Goal: Task Accomplishment & Management: Complete application form

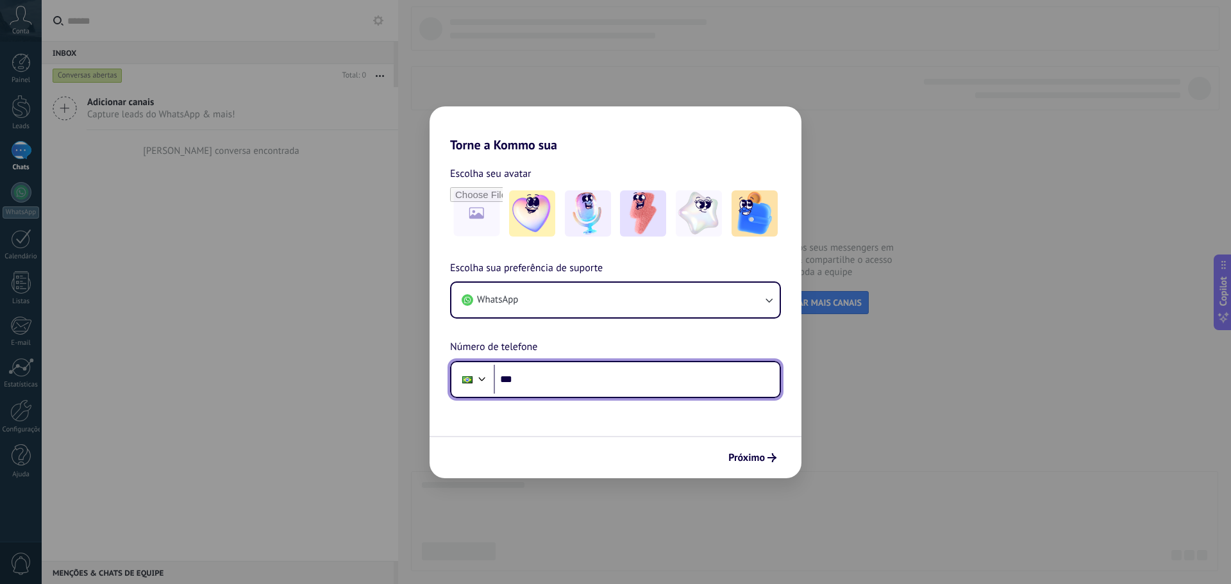
click at [617, 382] on input "***" at bounding box center [637, 379] width 286 height 29
type input "**********"
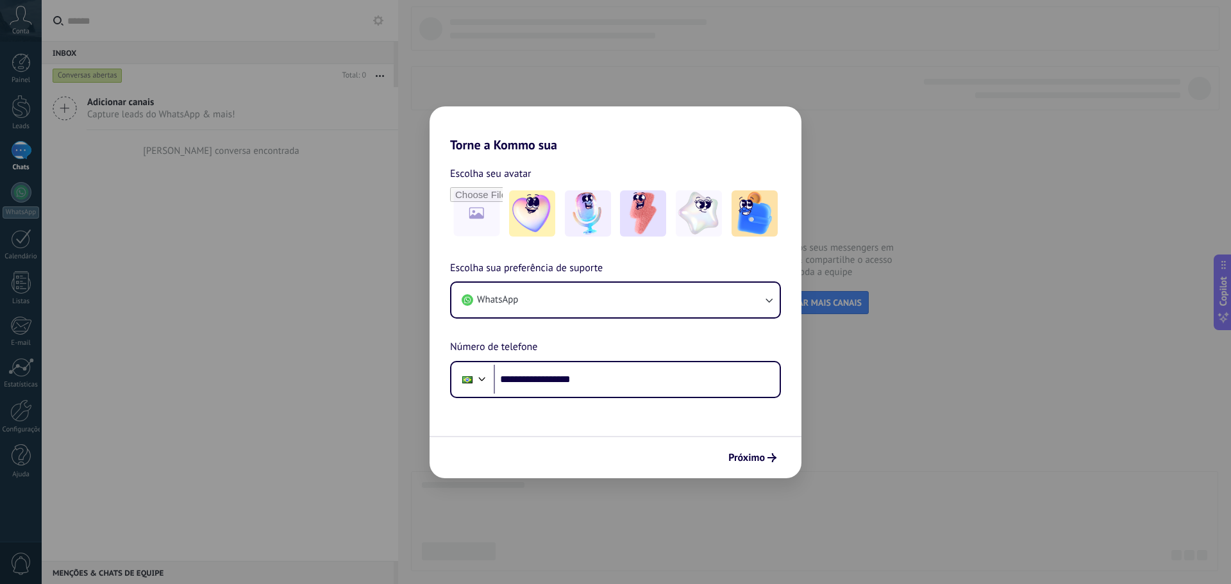
click at [634, 421] on form "**********" at bounding box center [616, 316] width 372 height 326
click at [757, 459] on span "Próximo" at bounding box center [746, 457] width 37 height 9
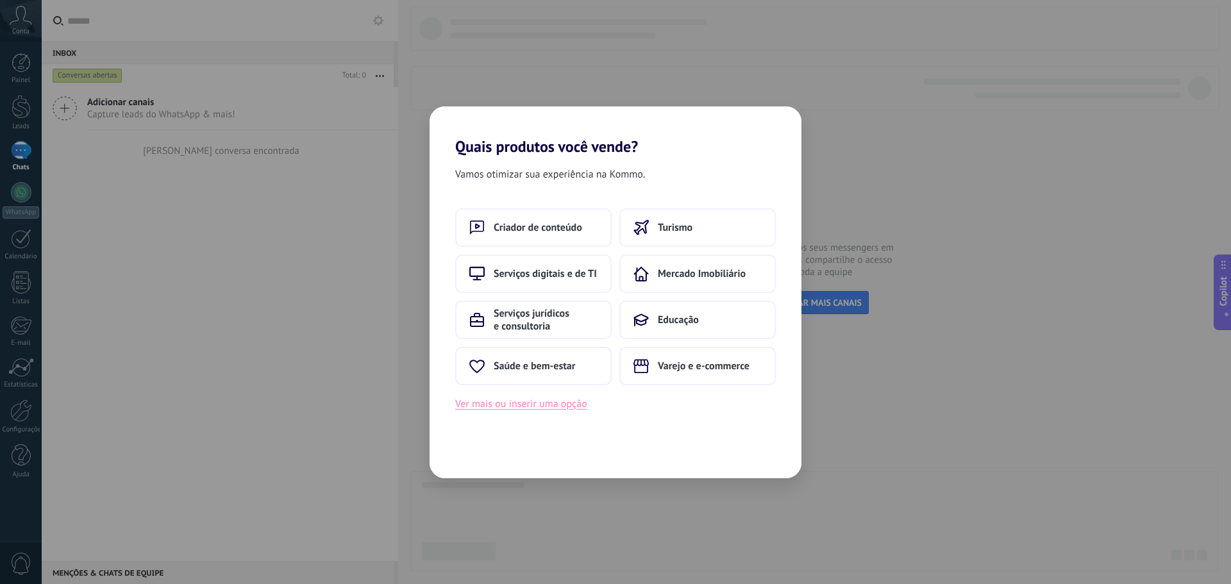
click at [574, 405] on button "Ver mais ou inserir uma opção" at bounding box center [521, 404] width 132 height 17
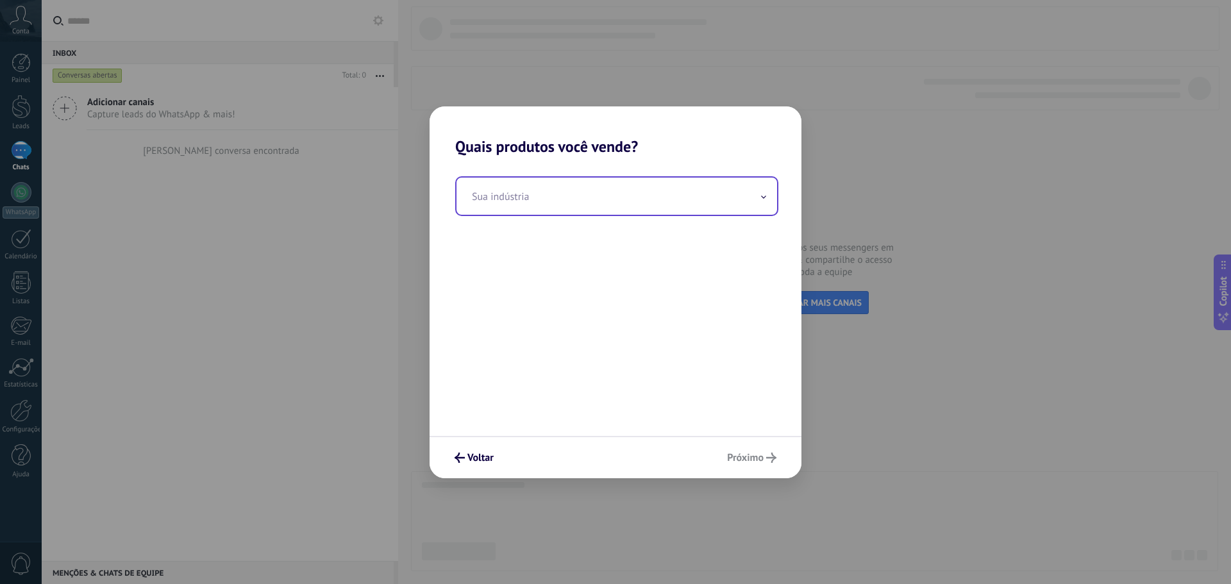
click at [548, 190] on input "text" at bounding box center [617, 196] width 321 height 37
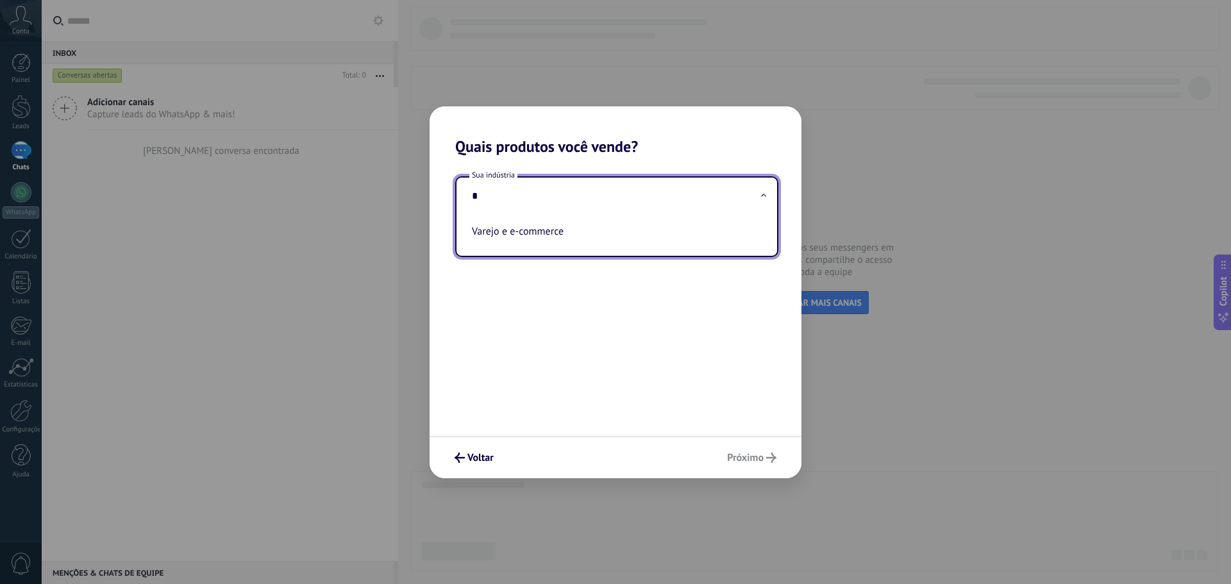
click at [552, 206] on input "*" at bounding box center [617, 196] width 321 height 37
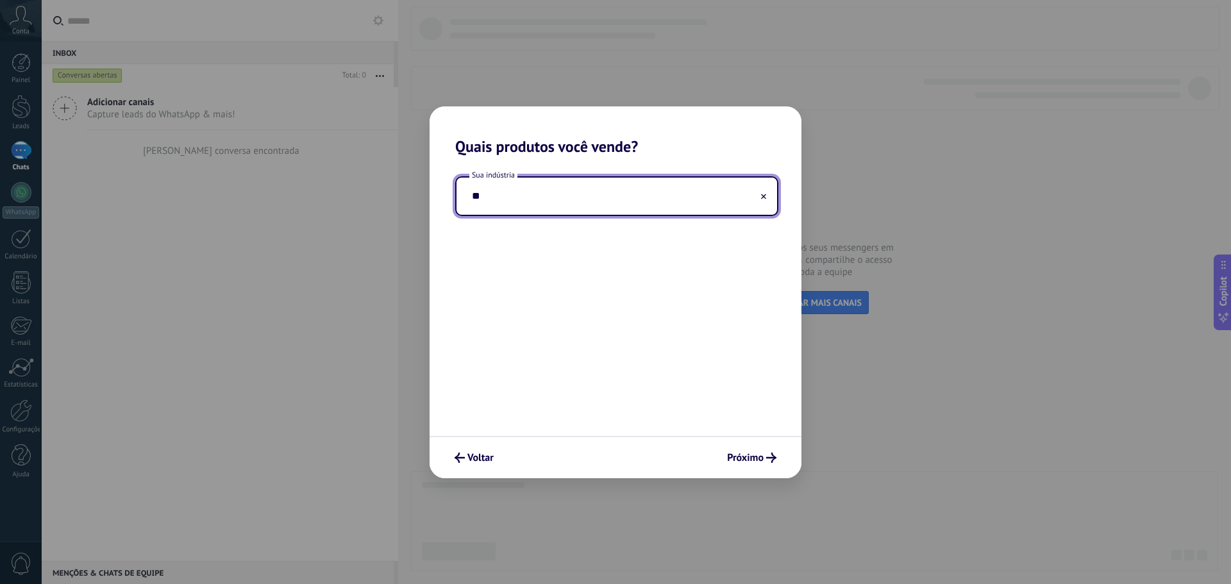
type input "*"
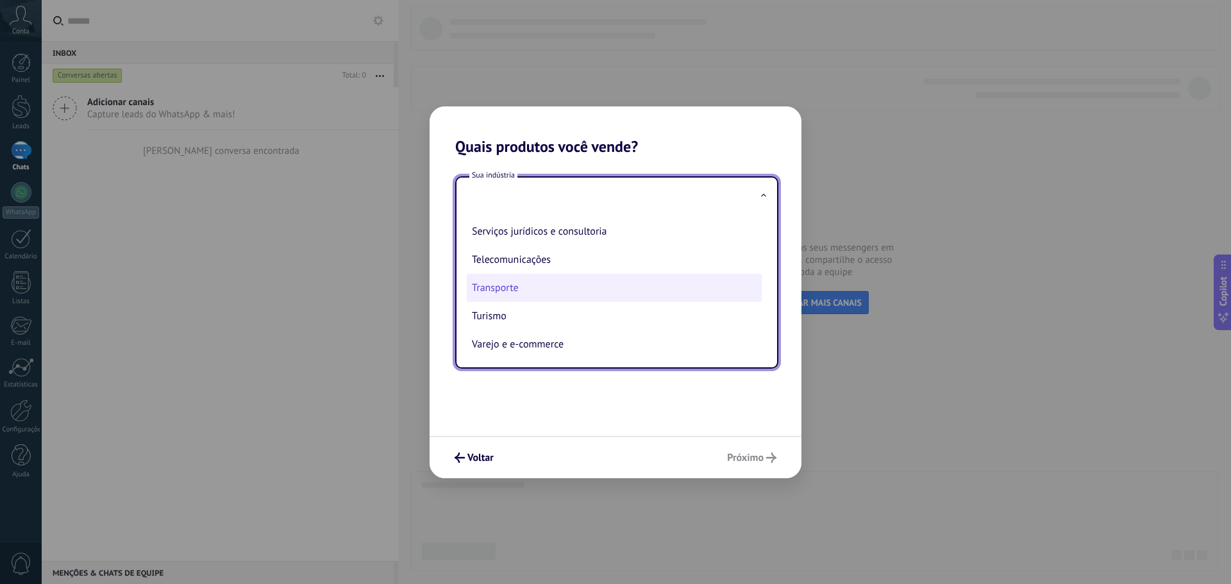
scroll to position [340, 0]
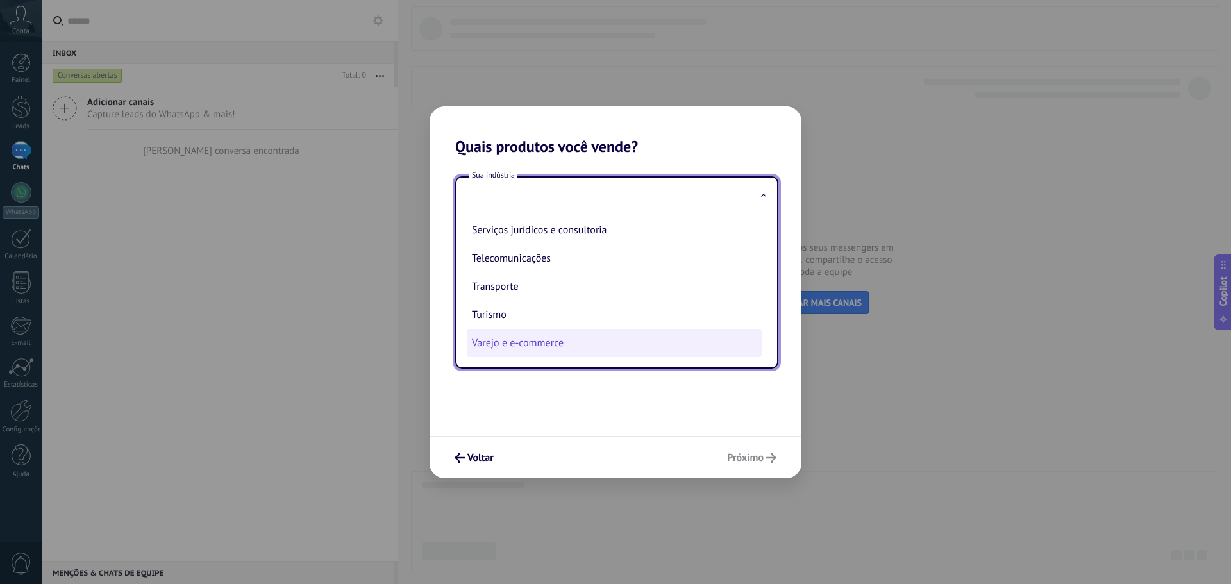
click at [565, 343] on li "Varejo e e-commerce" at bounding box center [614, 343] width 295 height 28
type input "**********"
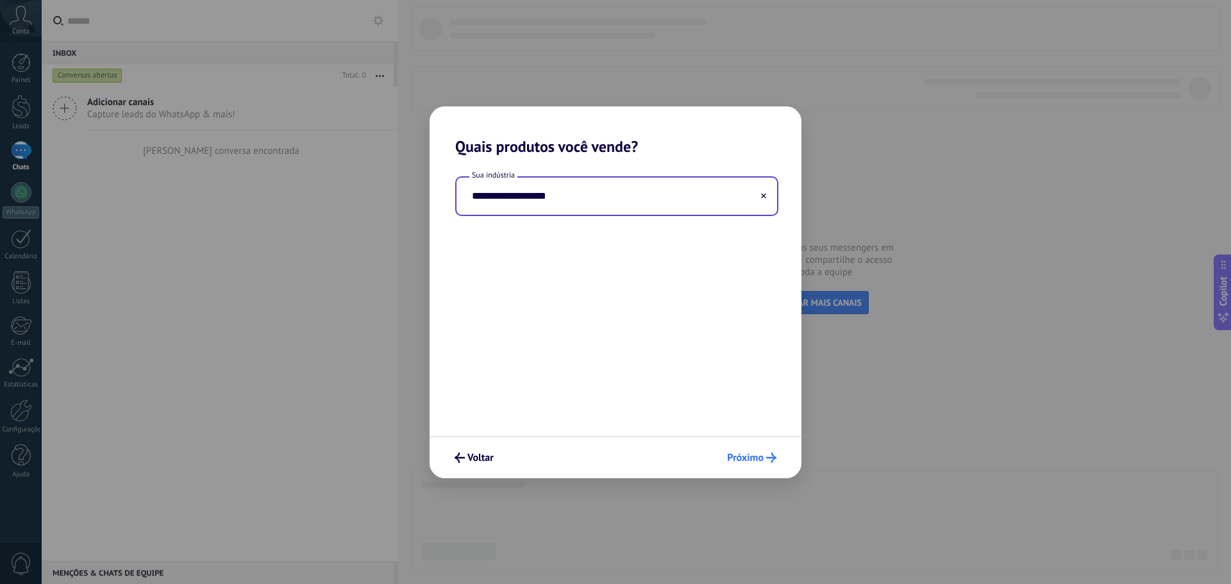
click at [742, 456] on span "Próximo" at bounding box center [745, 457] width 37 height 9
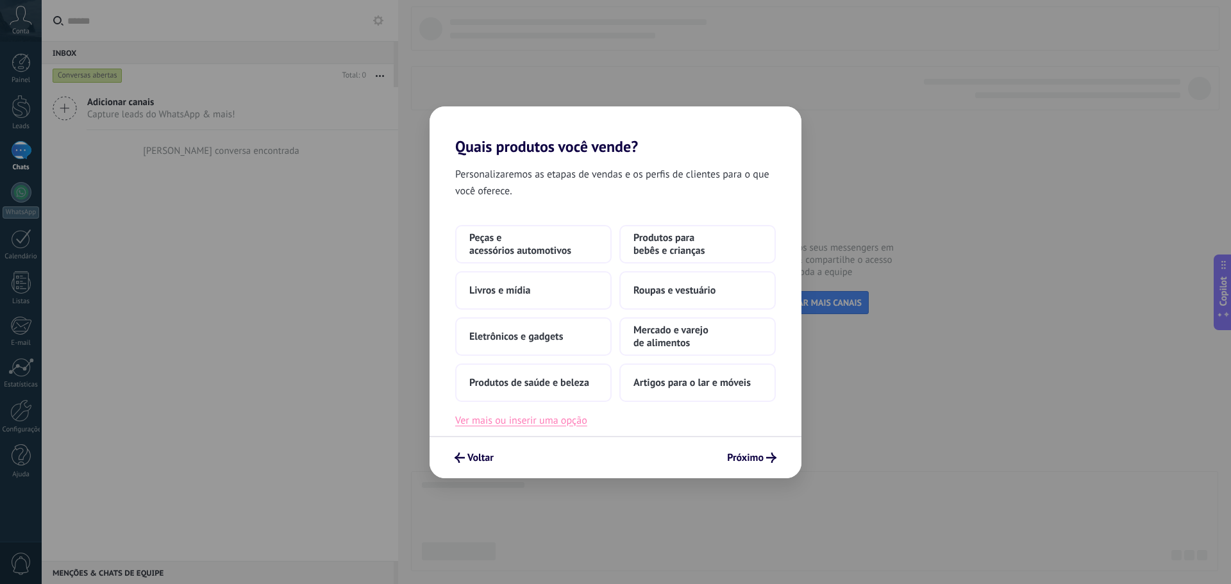
click at [563, 416] on button "Ver mais ou inserir uma opção" at bounding box center [521, 420] width 132 height 17
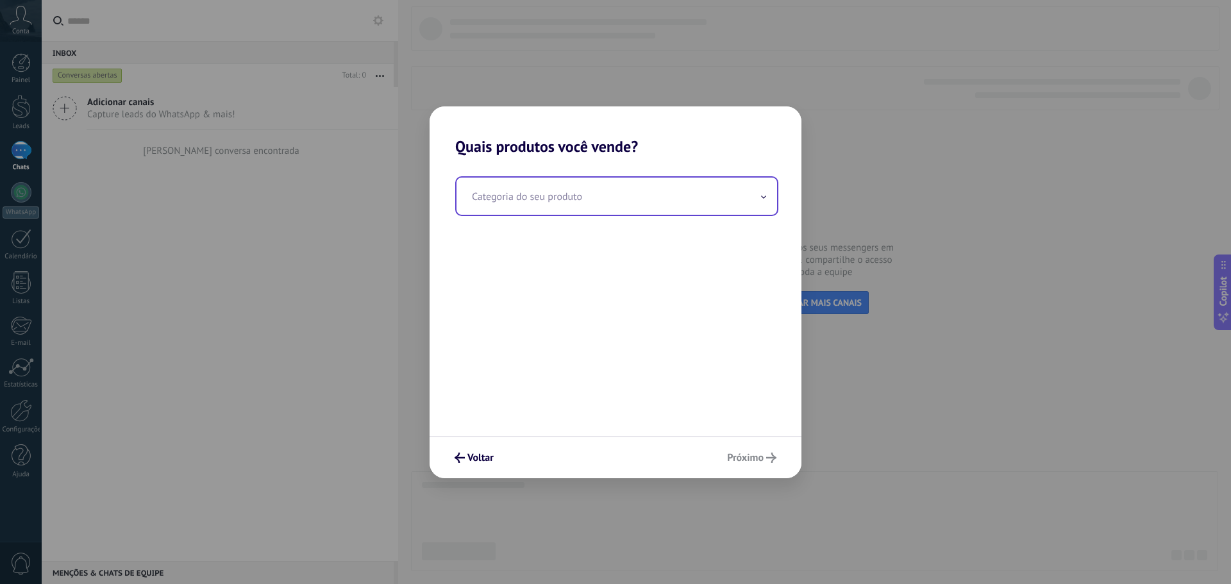
click at [598, 192] on input "text" at bounding box center [617, 196] width 321 height 37
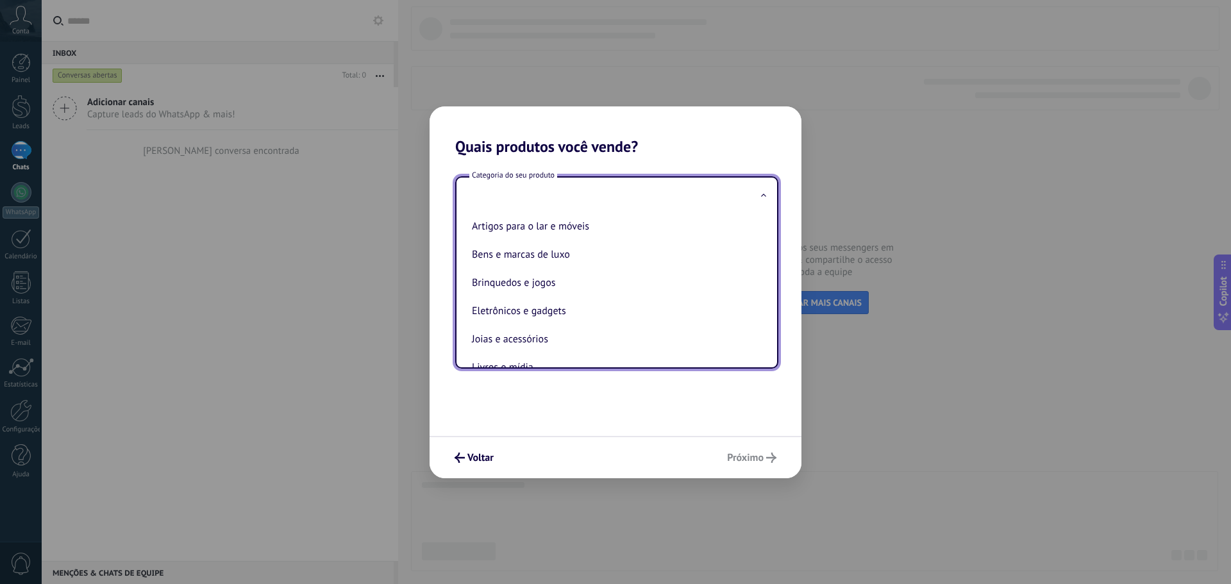
scroll to position [27, 0]
drag, startPoint x: 536, startPoint y: 439, endPoint x: 571, endPoint y: 439, distance: 34.6
click at [537, 439] on div "Voltar Próximo" at bounding box center [616, 457] width 372 height 42
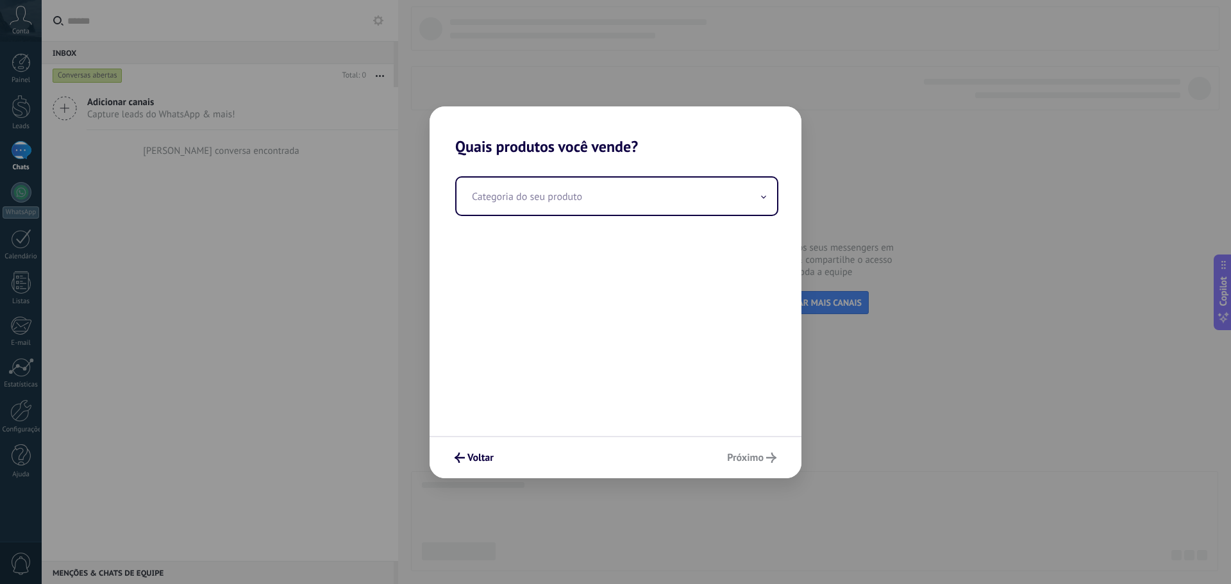
click at [747, 462] on div "Voltar Próximo" at bounding box center [616, 457] width 372 height 42
click at [475, 454] on span "Voltar" at bounding box center [480, 457] width 26 height 9
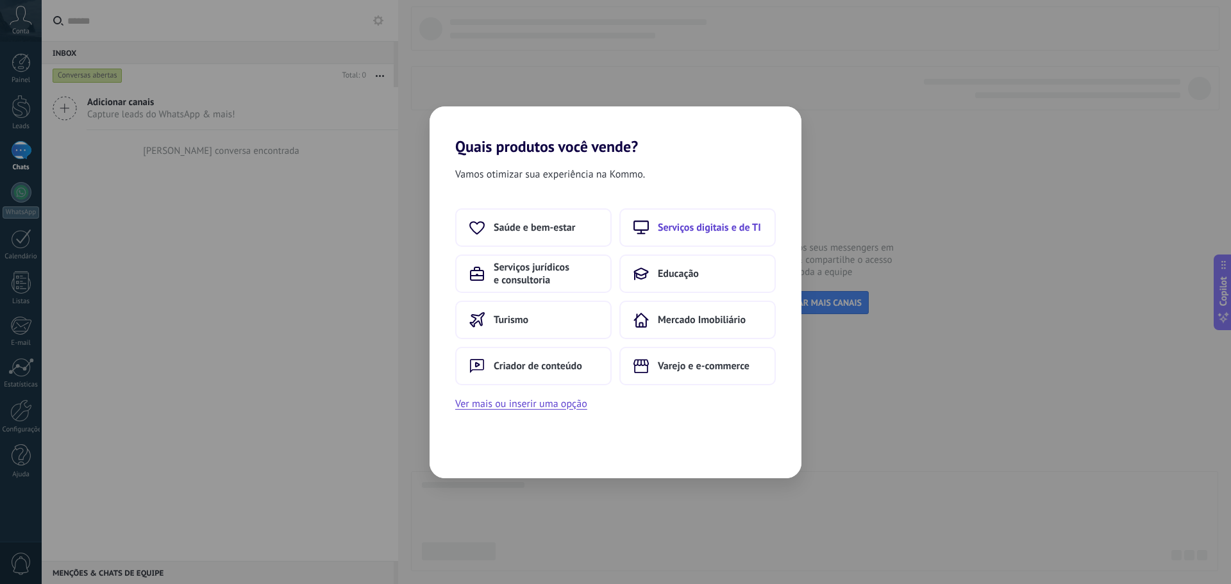
click at [734, 227] on span "Serviços digitais e de TI" at bounding box center [709, 227] width 103 height 13
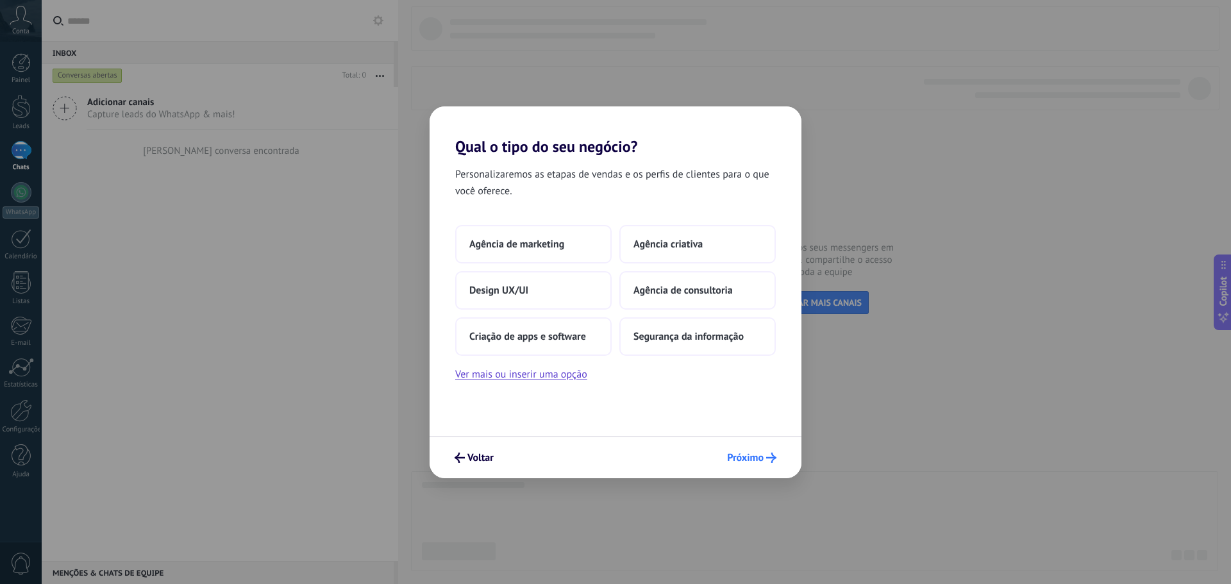
click at [764, 462] on span "Próximo" at bounding box center [751, 458] width 49 height 10
click at [740, 462] on span "Próximo" at bounding box center [745, 457] width 37 height 9
click at [745, 457] on span "Próximo" at bounding box center [745, 457] width 37 height 9
click at [551, 374] on button "Ver mais ou inserir uma opção" at bounding box center [521, 374] width 132 height 17
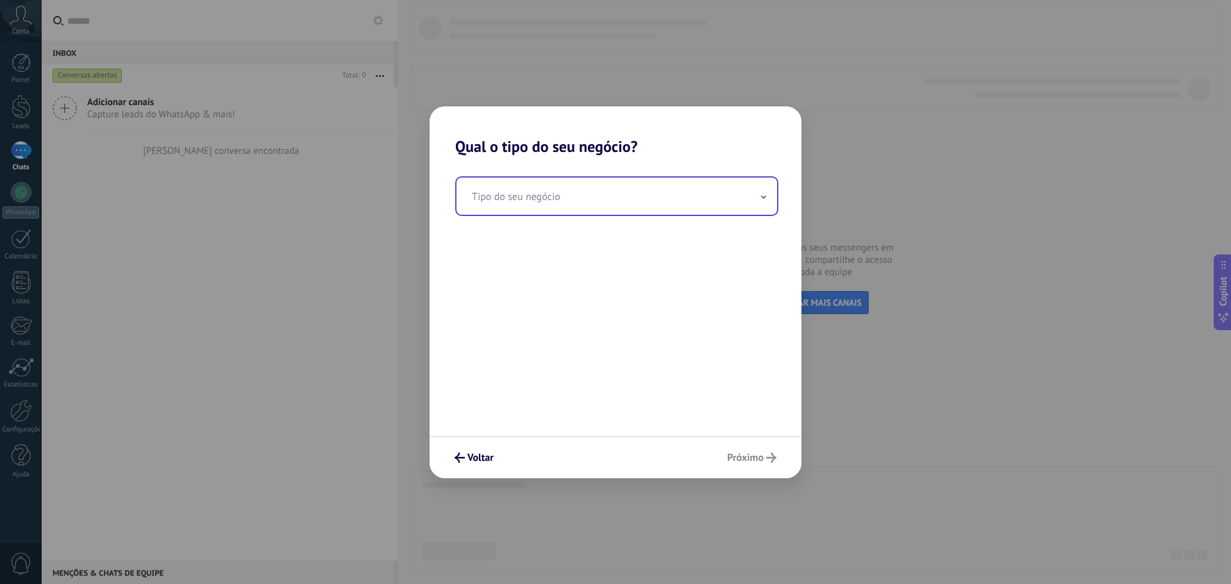
click at [585, 203] on input "text" at bounding box center [617, 196] width 321 height 37
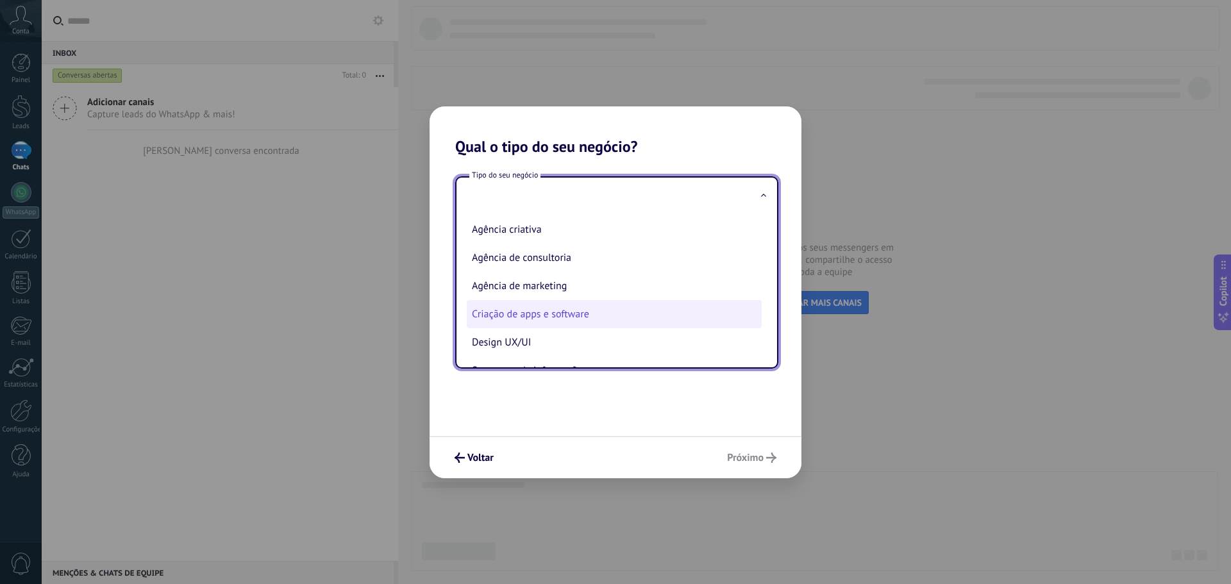
scroll to position [0, 0]
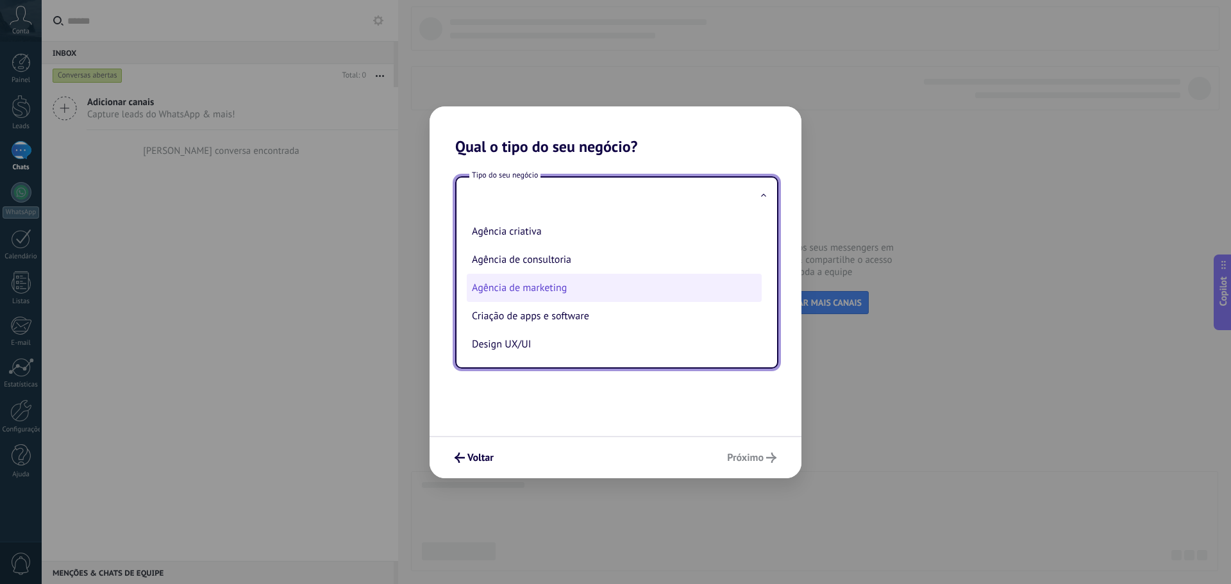
click at [589, 290] on li "Agência de marketing" at bounding box center [614, 288] width 295 height 28
type input "**********"
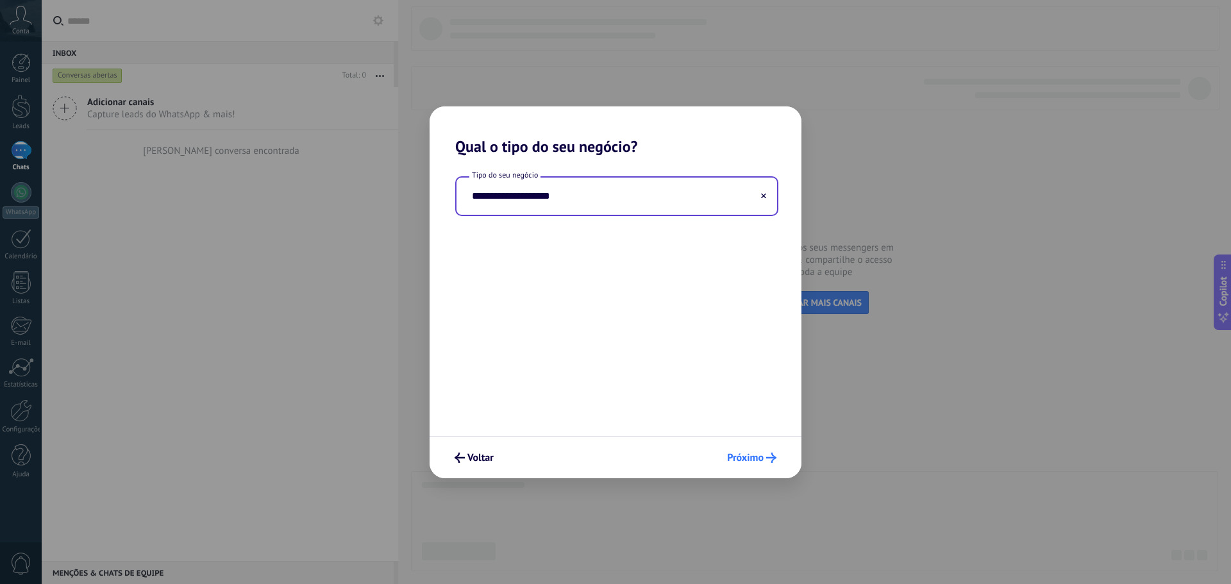
click at [755, 462] on span "Próximo" at bounding box center [745, 457] width 37 height 9
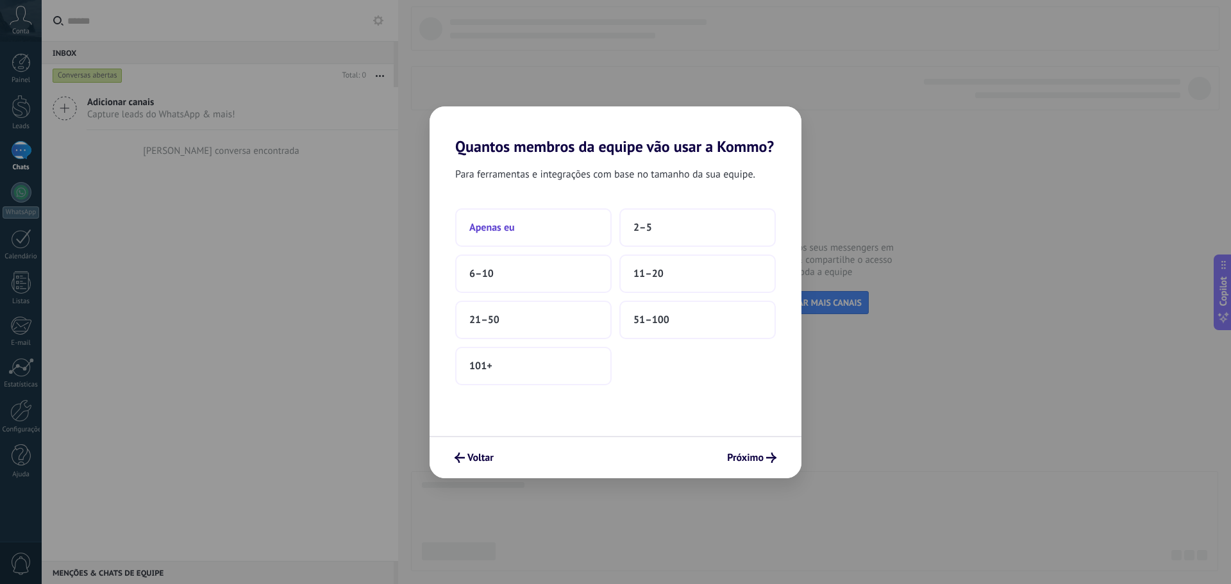
click at [532, 231] on button "Apenas eu" at bounding box center [533, 227] width 156 height 38
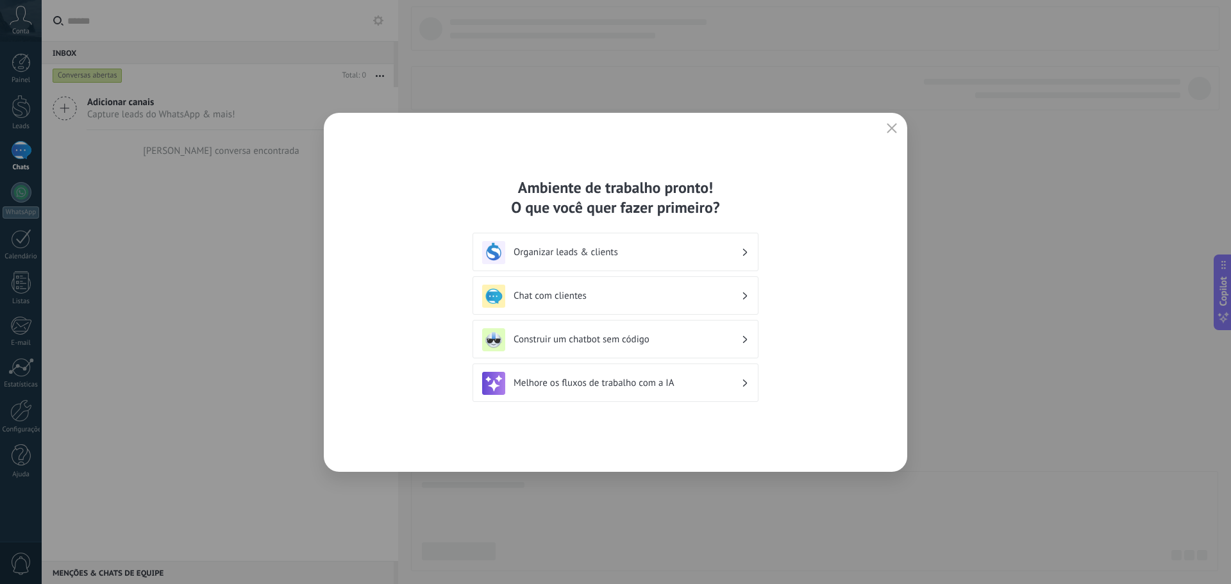
click at [736, 288] on div "Chat com clientes" at bounding box center [615, 296] width 267 height 23
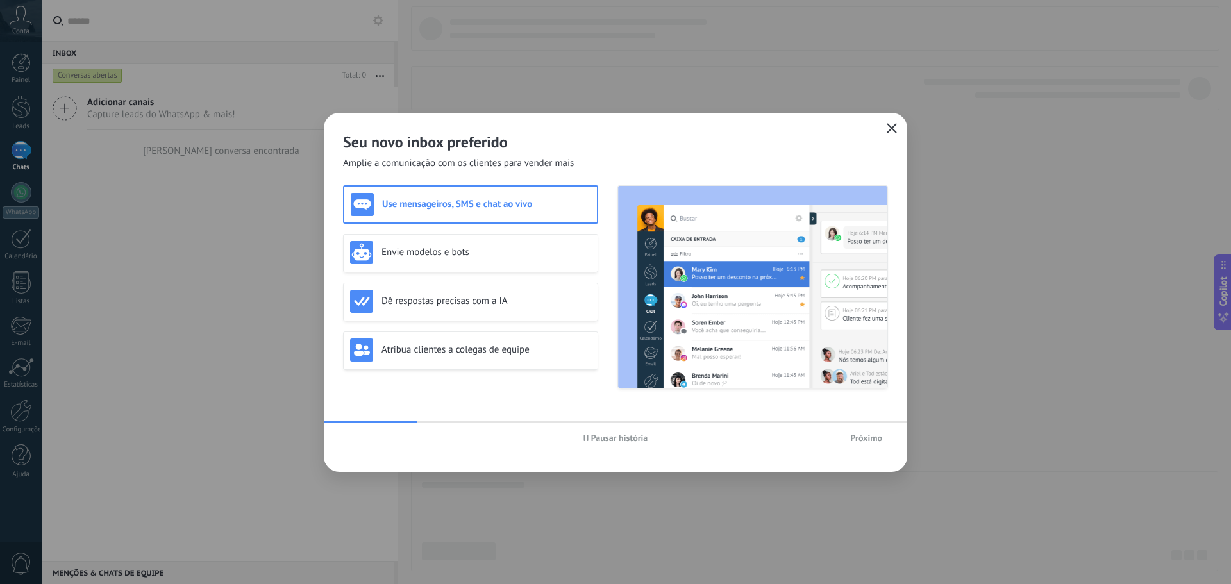
click at [890, 126] on icon "button" at bounding box center [892, 128] width 10 height 10
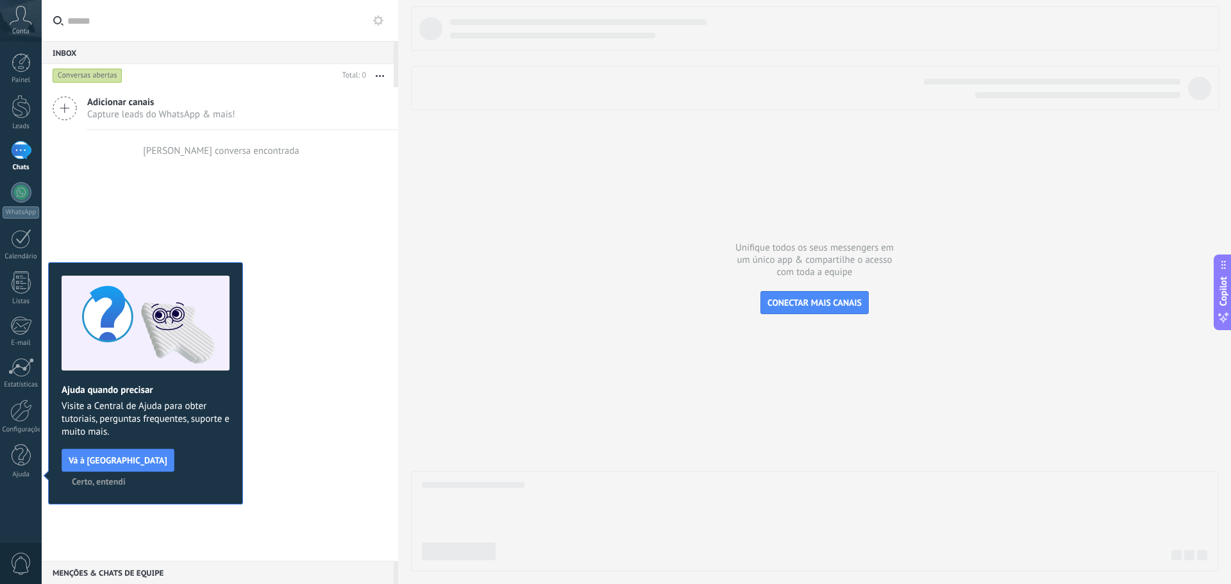
click at [126, 477] on span "Certo, entendi" at bounding box center [99, 481] width 54 height 9
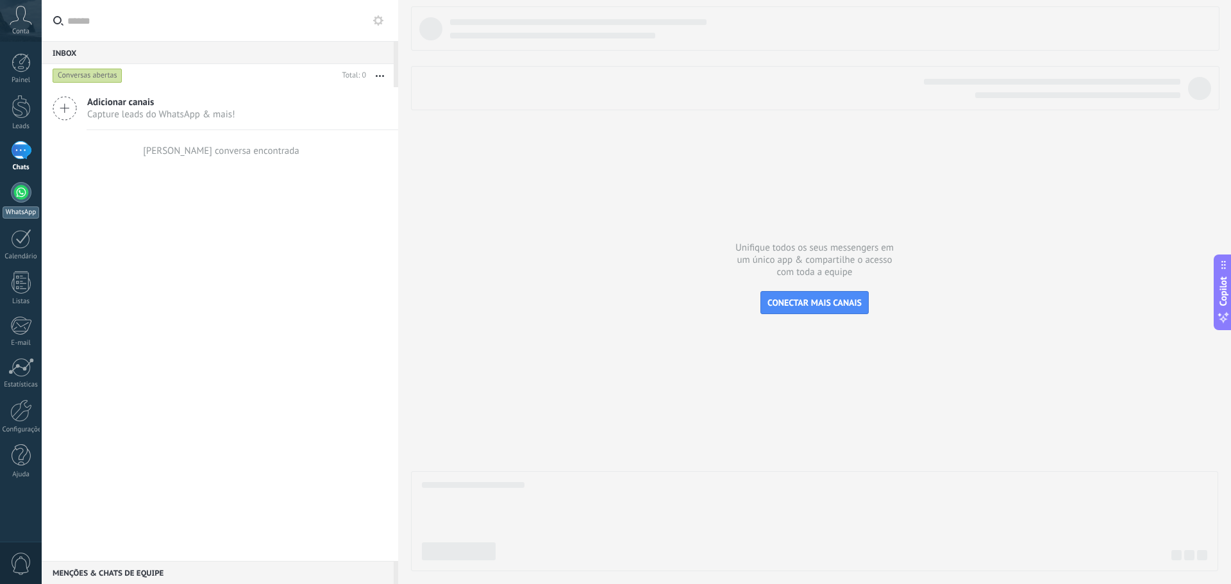
click at [29, 198] on div at bounding box center [21, 192] width 21 height 21
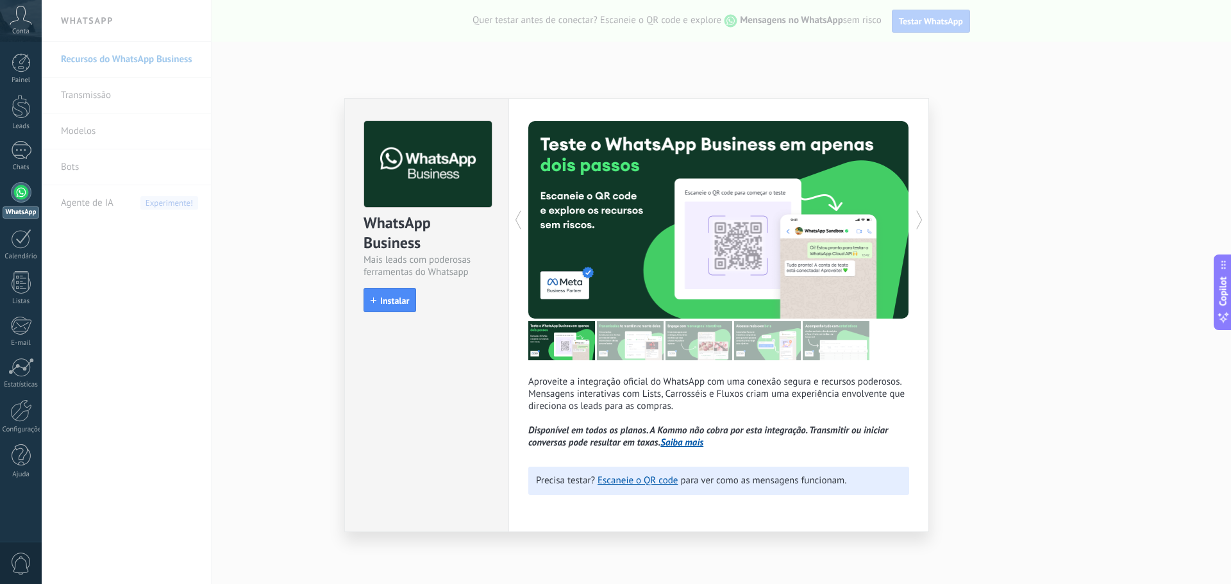
click at [289, 299] on div "WhatsApp Business Mais leads com poderosas ferramentas do Whatsapp install Inst…" at bounding box center [637, 292] width 1190 height 584
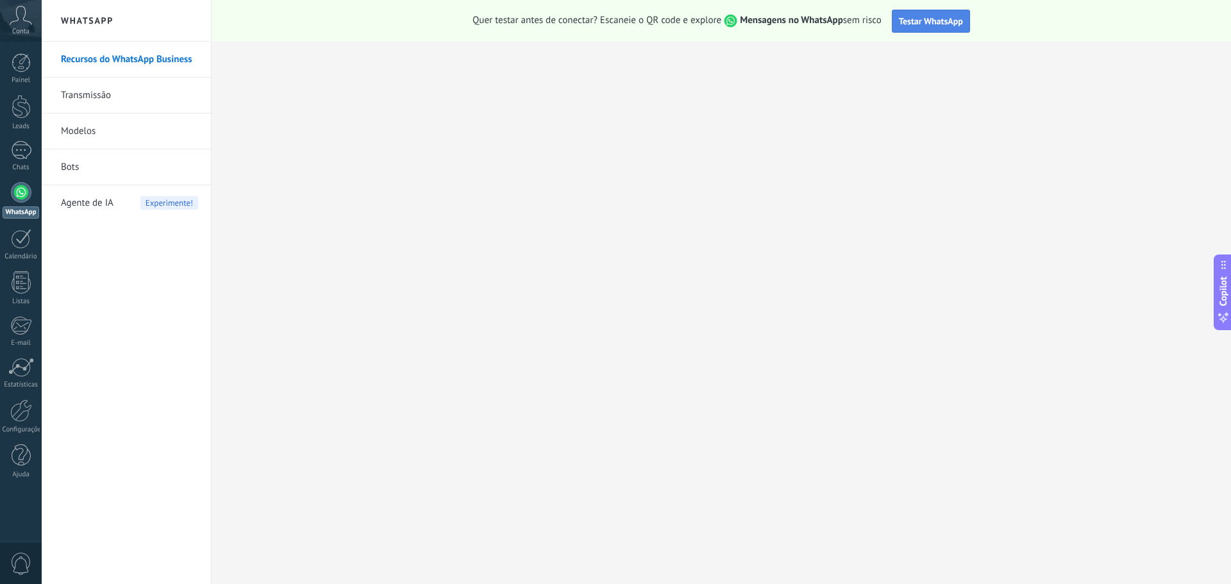
click at [933, 17] on span "Testar WhatsApp" at bounding box center [931, 21] width 64 height 12
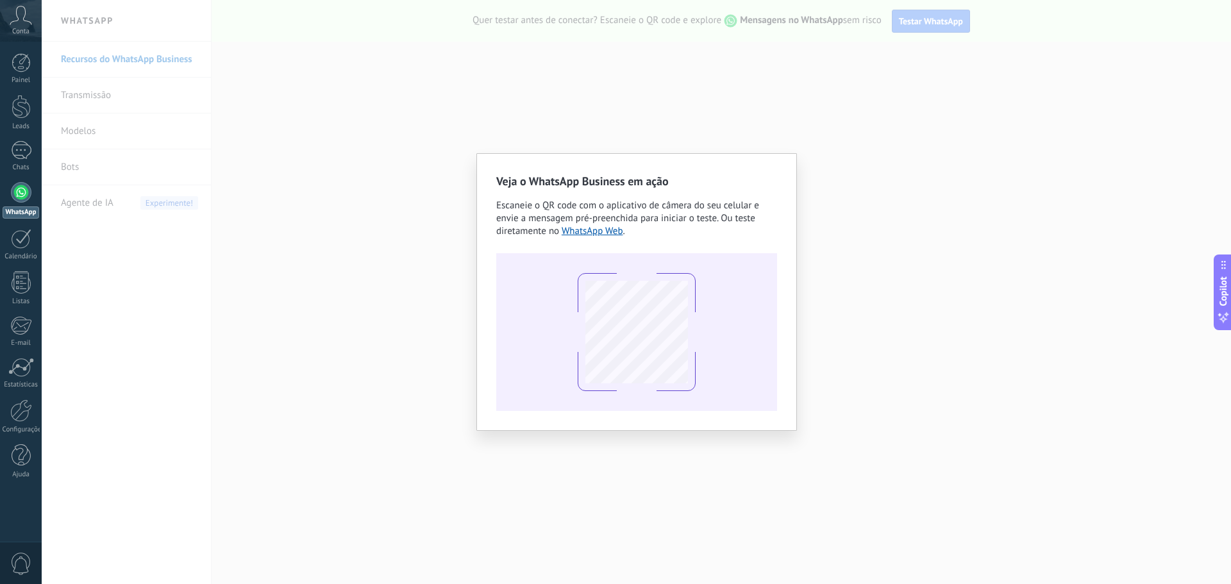
click at [965, 311] on div "Veja o WhatsApp Business em ação Escaneie o QR code com o aplicativo de câmera …" at bounding box center [637, 292] width 1190 height 584
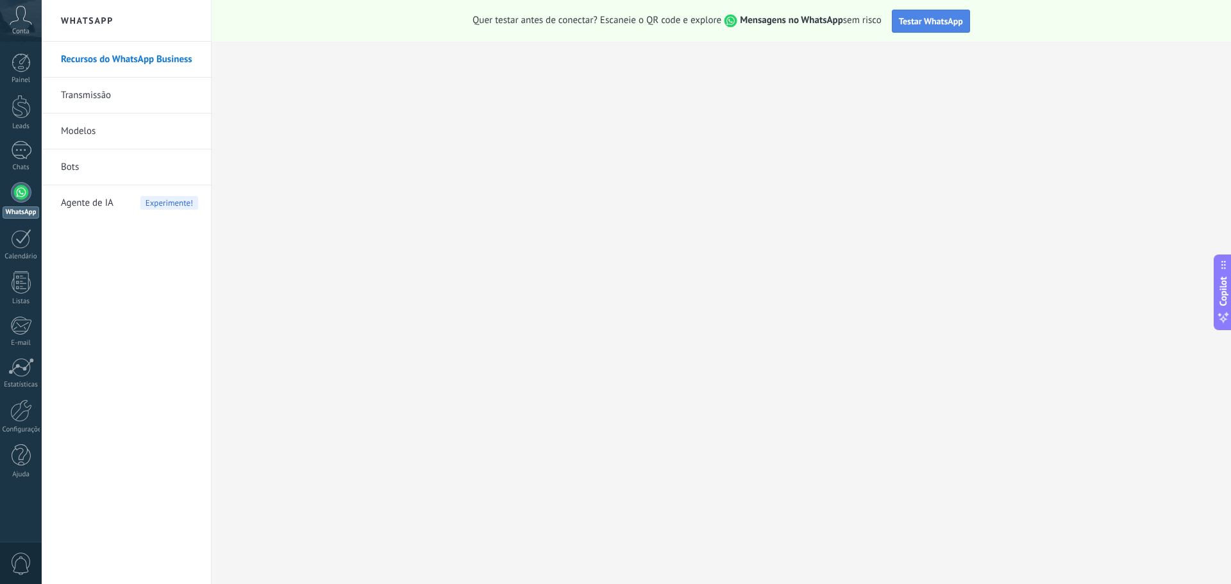
click at [942, 27] on button "Testar WhatsApp" at bounding box center [931, 21] width 78 height 23
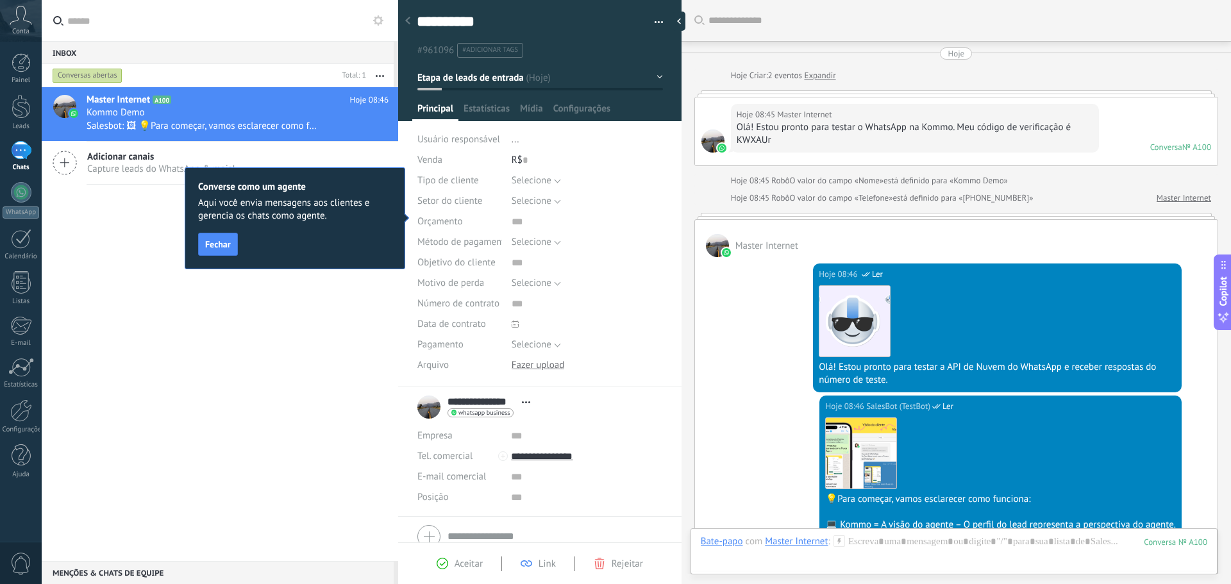
scroll to position [19, 0]
